Goal: Task Accomplishment & Management: Use online tool/utility

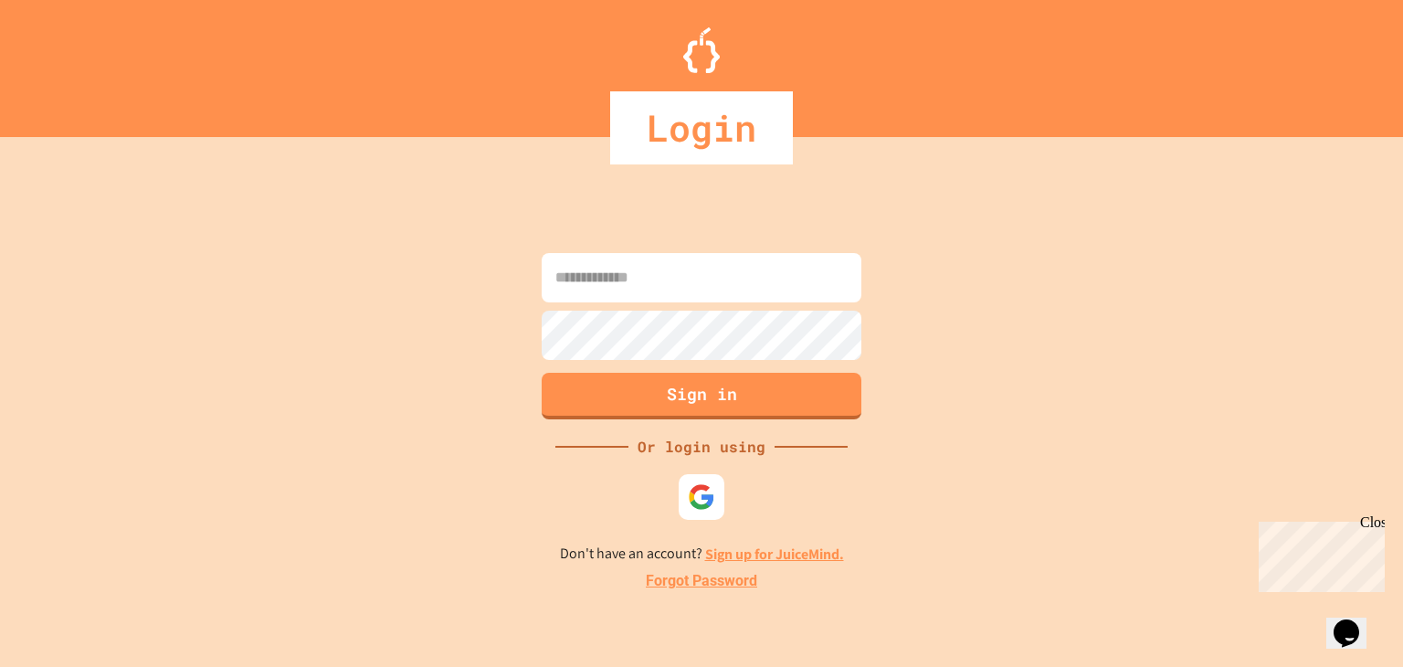
click at [585, 257] on input at bounding box center [702, 277] width 320 height 49
click at [709, 490] on img at bounding box center [702, 497] width 30 height 30
click at [1046, 360] on div "Sign in Or login using Don't have an account? Sign up for JuiceMind. Forgot Pas…" at bounding box center [701, 420] width 1403 height 493
click at [759, 267] on input at bounding box center [702, 277] width 320 height 49
type input "**********"
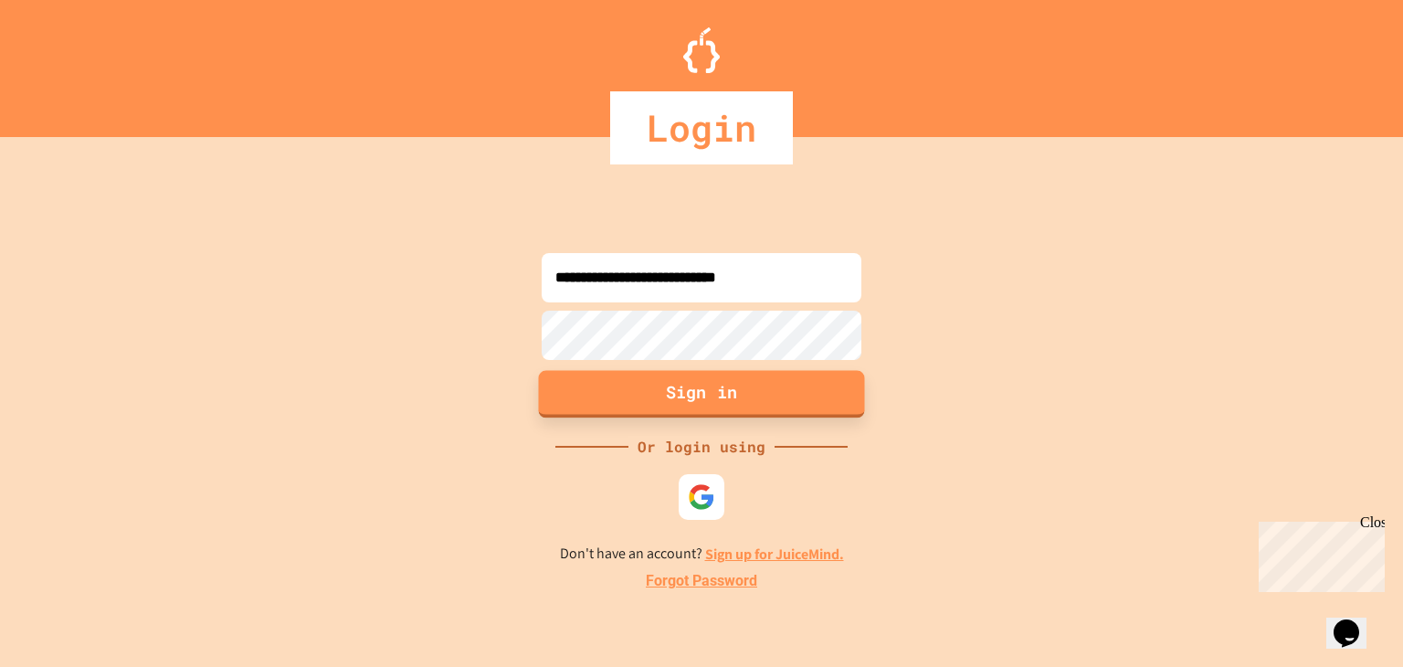
click at [712, 384] on button "Sign in" at bounding box center [702, 393] width 326 height 47
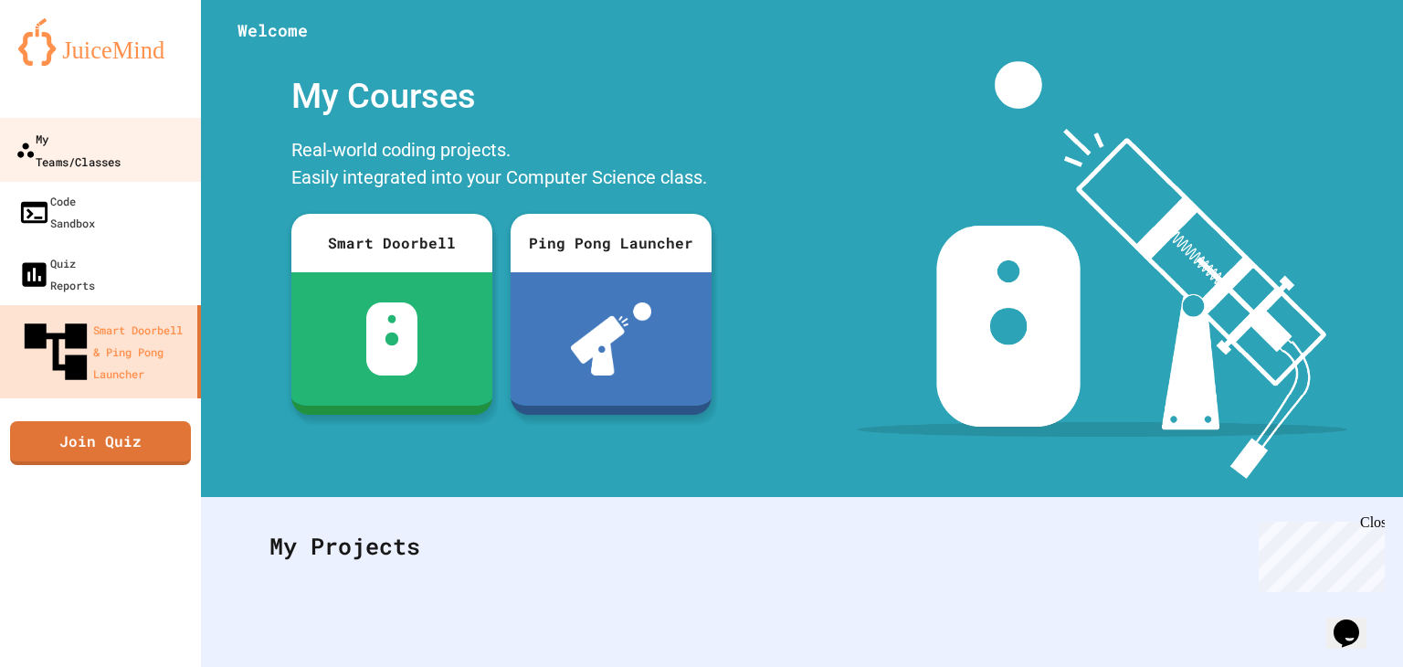
click at [83, 146] on div "My Teams/Classes" at bounding box center [68, 149] width 105 height 45
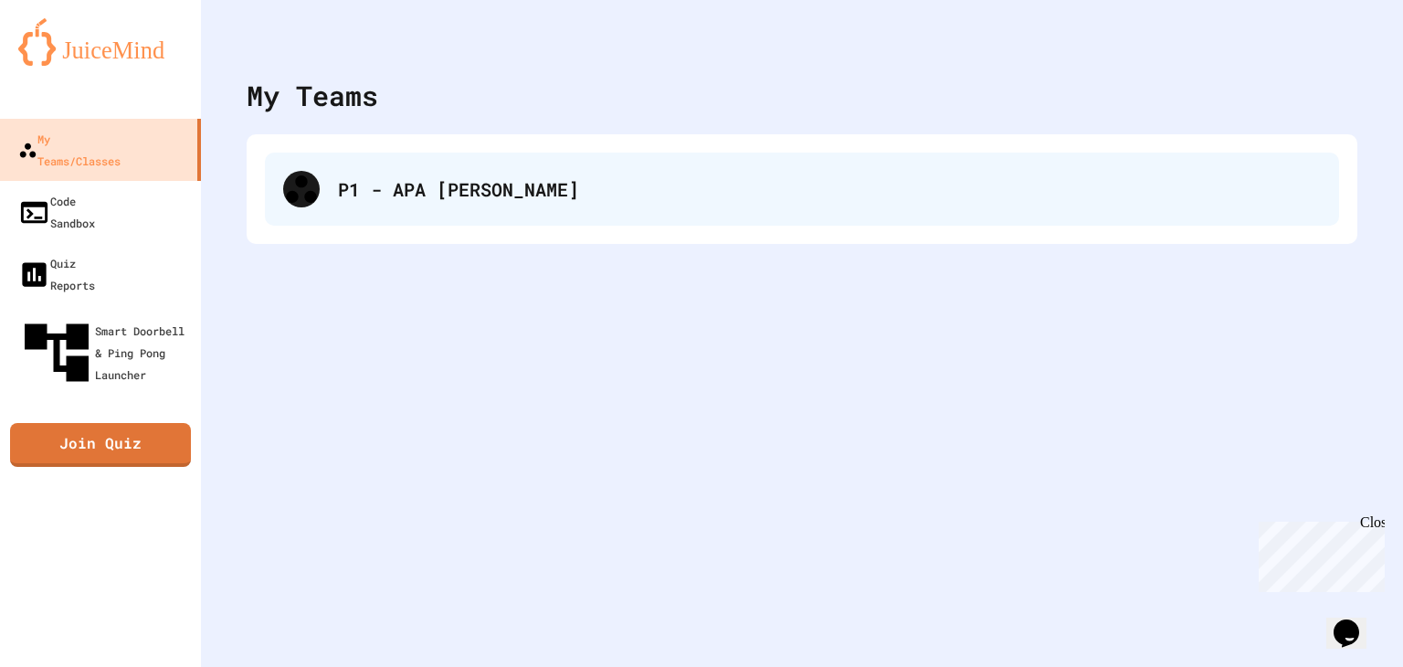
click at [467, 205] on div "P1 - APA [PERSON_NAME]" at bounding box center [802, 189] width 1074 height 73
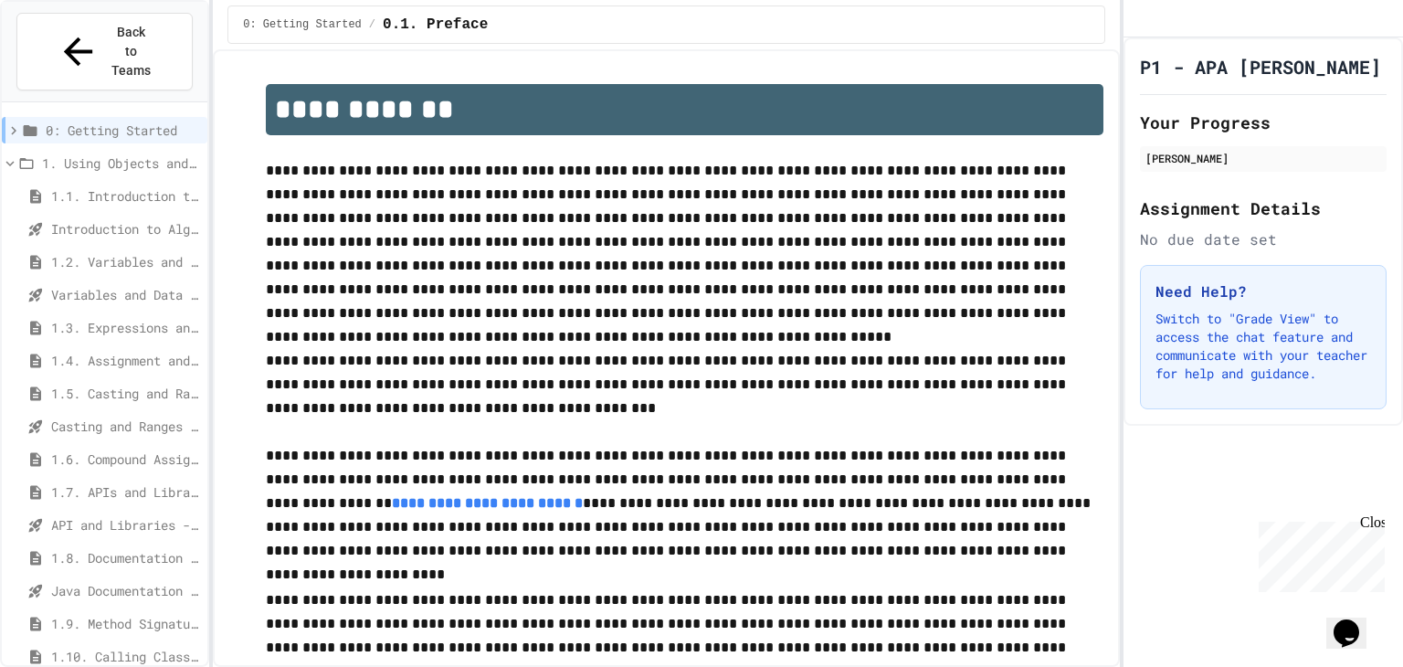
click at [103, 482] on span "1.7. APIs and Libraries" at bounding box center [125, 491] width 149 height 19
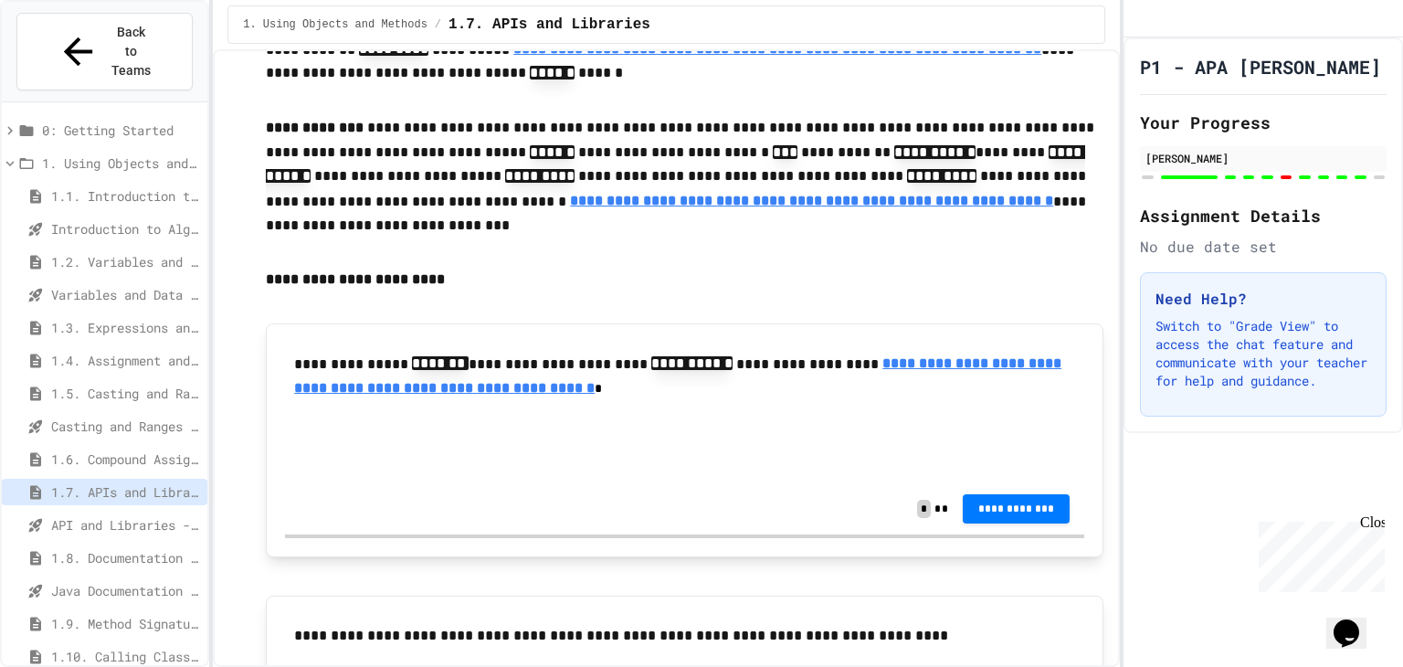
scroll to position [639, 0]
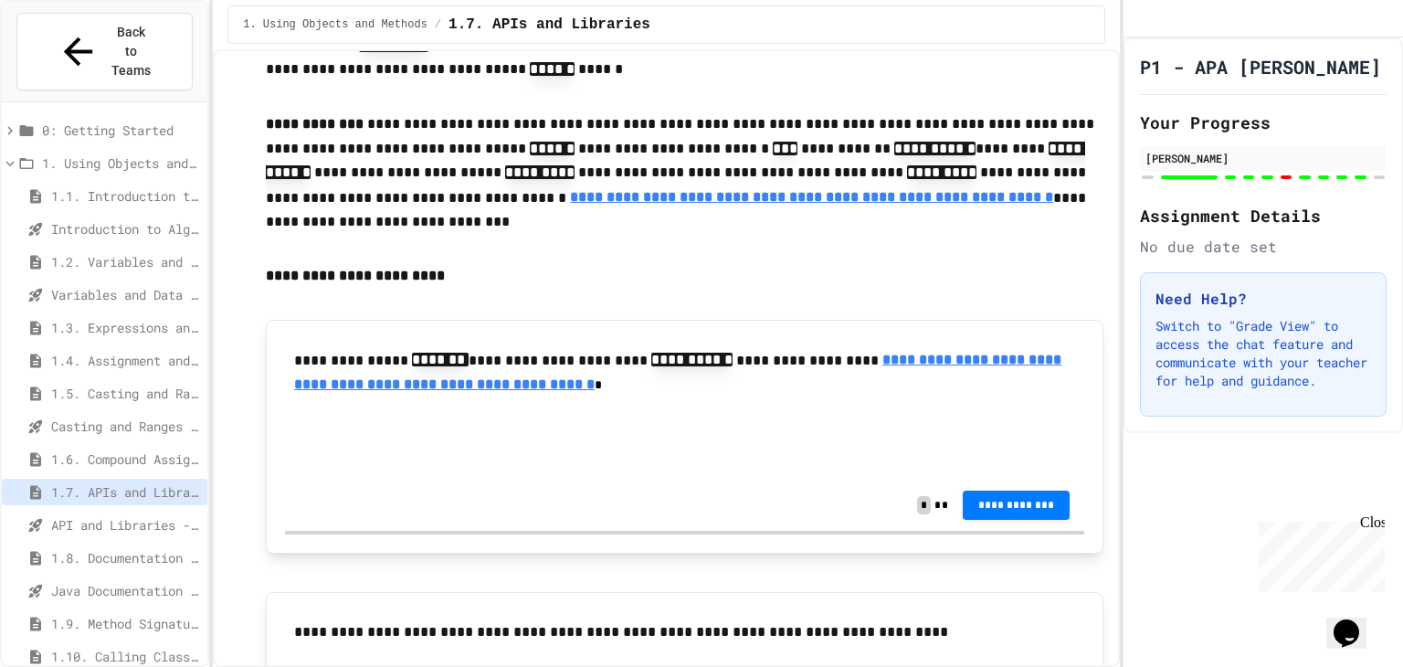
click at [405, 450] on input "text" at bounding box center [373, 445] width 146 height 24
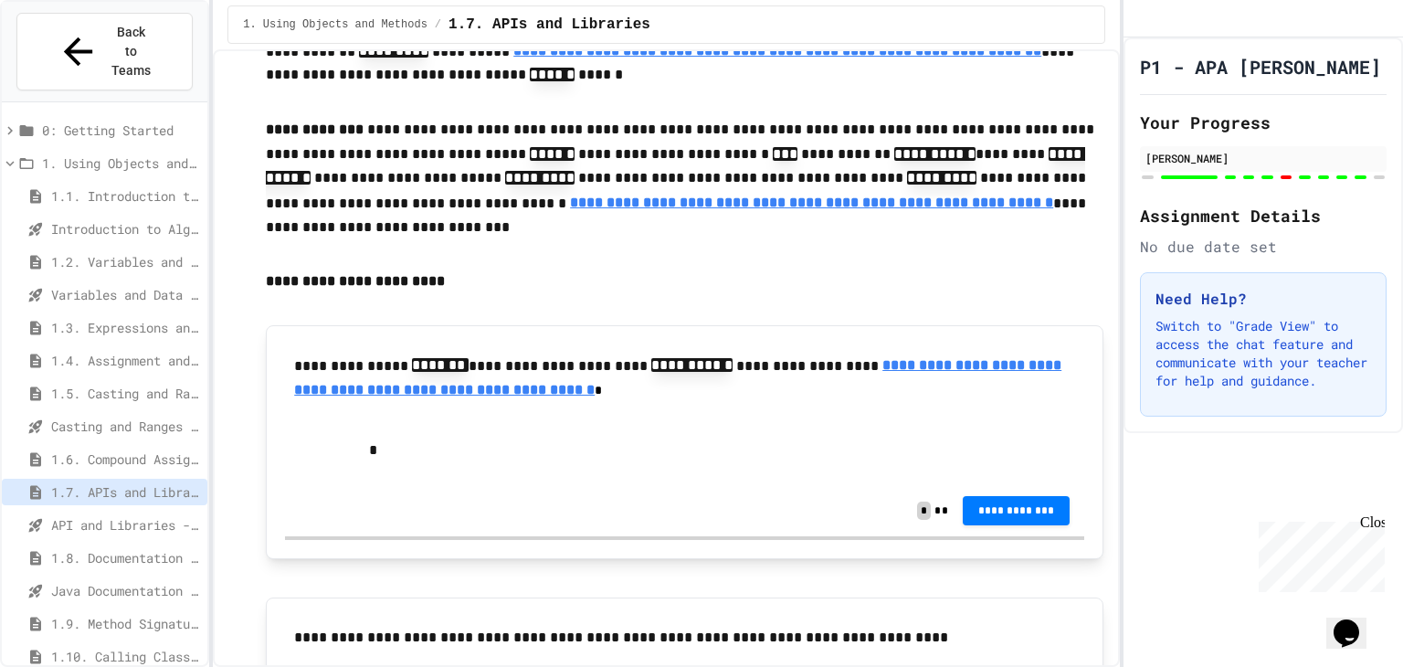
scroll to position [669, 0]
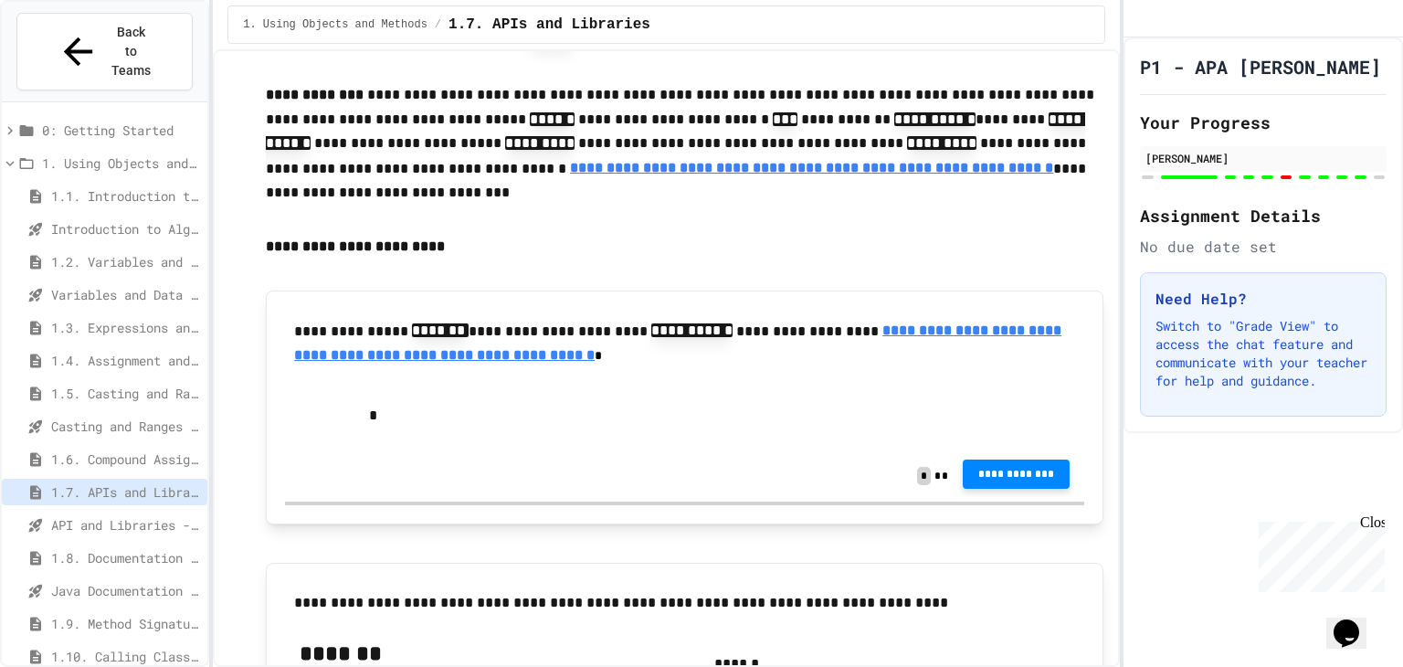
type input "*"
click at [989, 472] on span "**********" at bounding box center [1016, 474] width 79 height 15
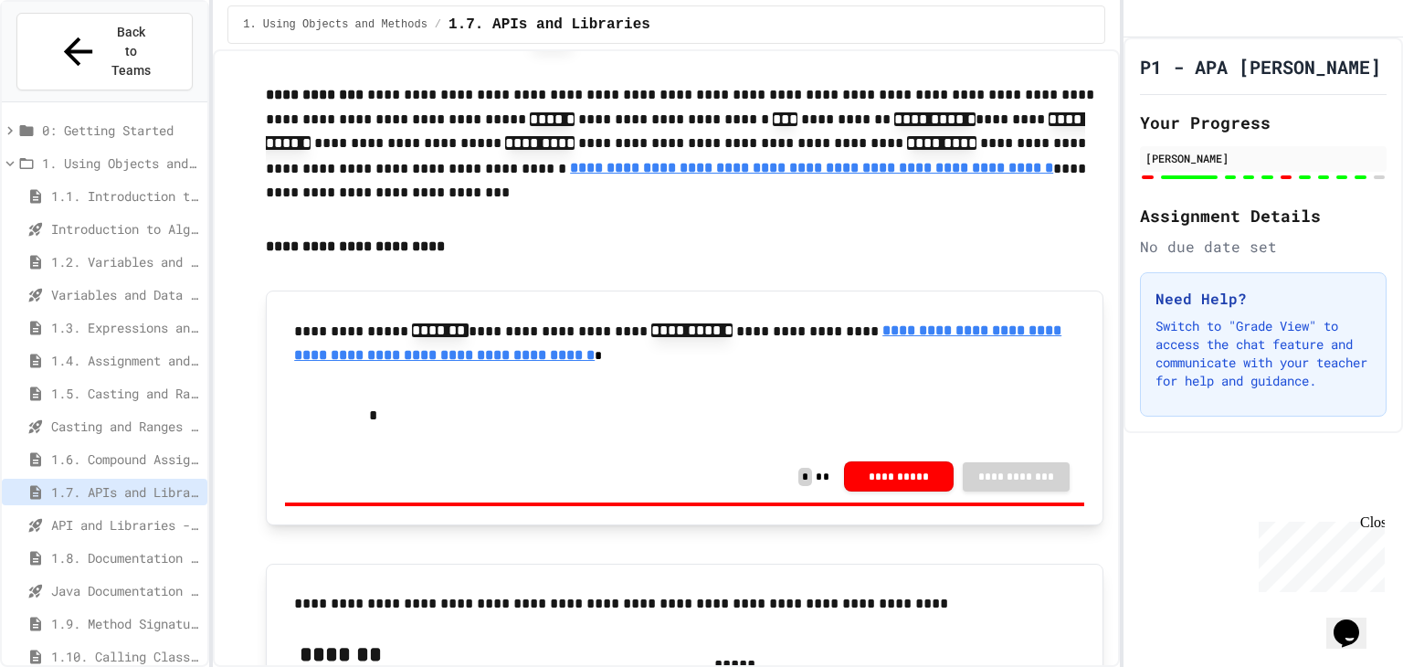
drag, startPoint x: 1365, startPoint y: 192, endPoint x: 1286, endPoint y: 231, distance: 88.6
click at [1365, 181] on div at bounding box center [1263, 177] width 247 height 7
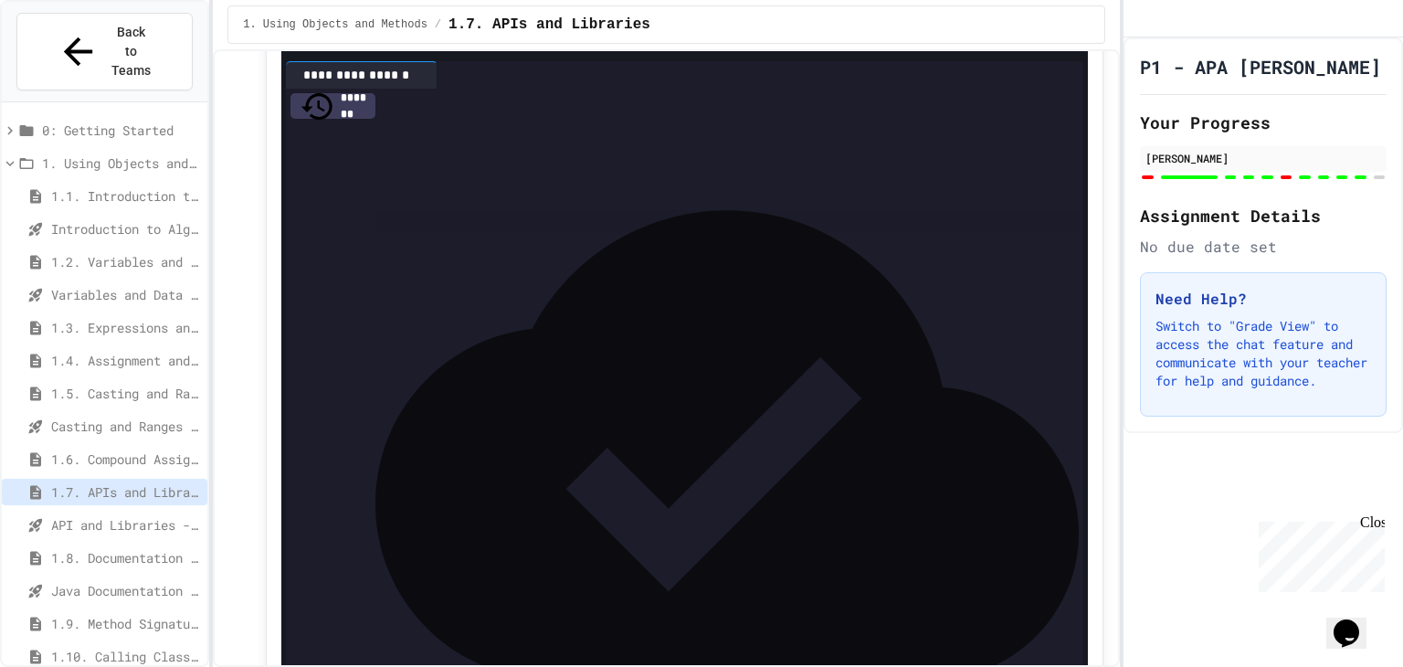
scroll to position [8337, 0]
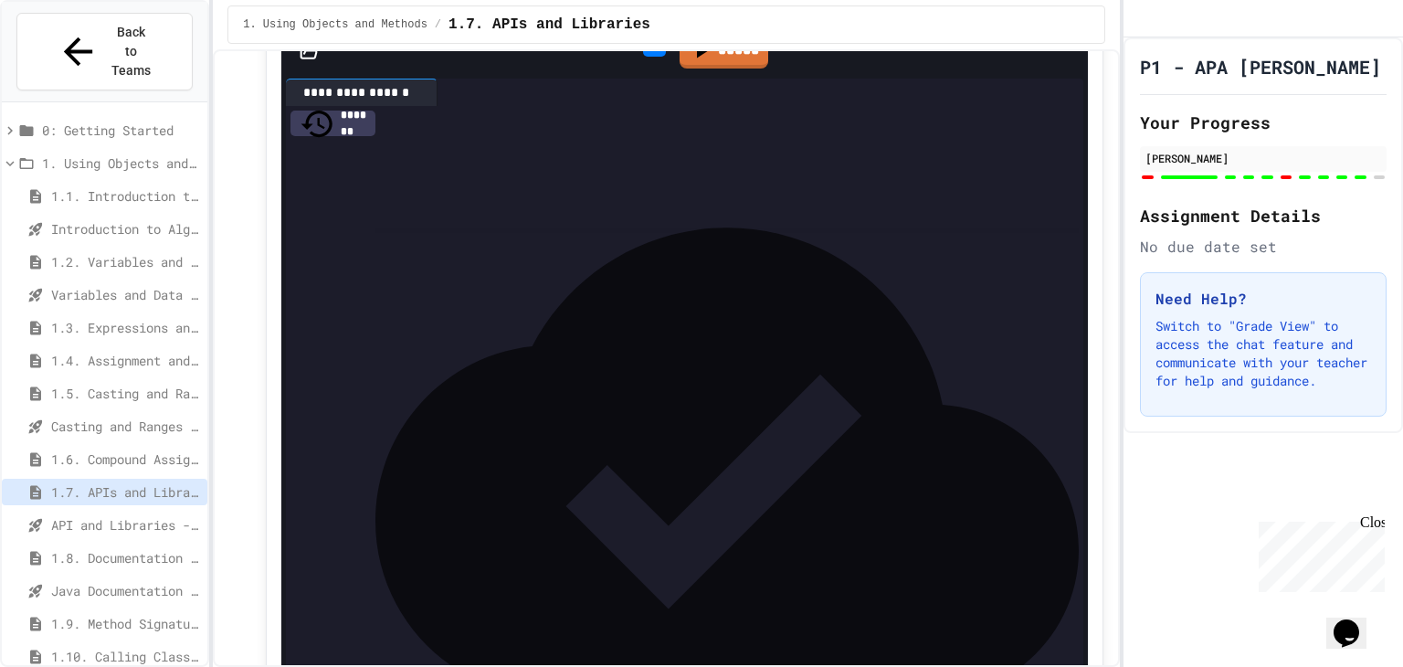
click at [634, 66] on div at bounding box center [654, 51] width 41 height 27
click at [659, 69] on icon at bounding box center [664, 63] width 10 height 13
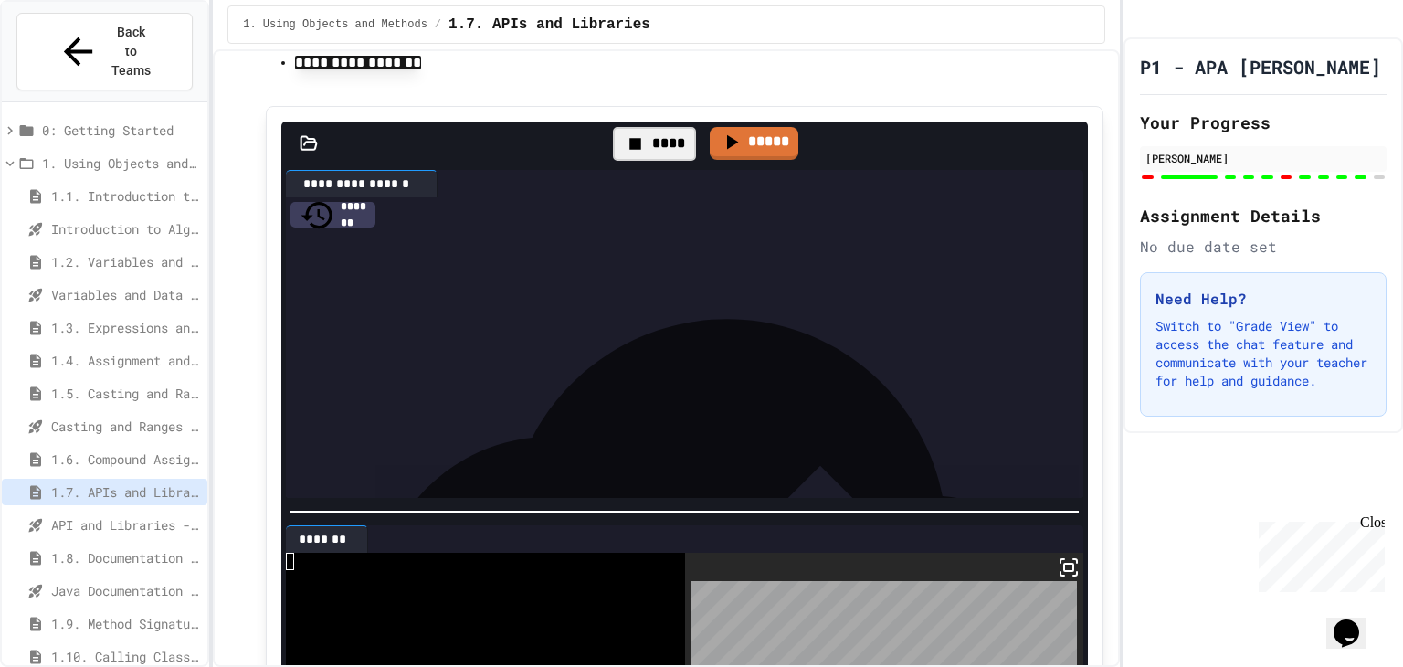
scroll to position [111, 0]
click at [629, 311] on div at bounding box center [680, 302] width 726 height 18
click at [928, 294] on div "**********" at bounding box center [673, 284] width 712 height 19
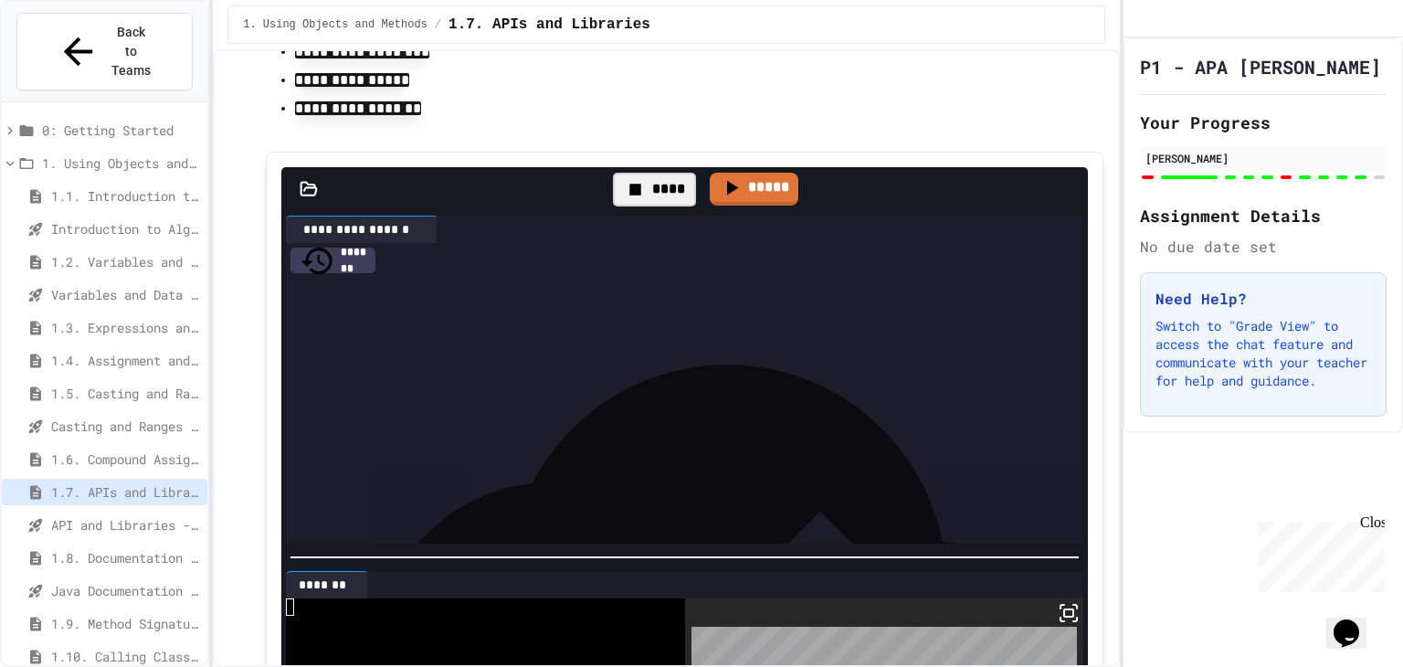
scroll to position [8246, 0]
